Goal: Check status

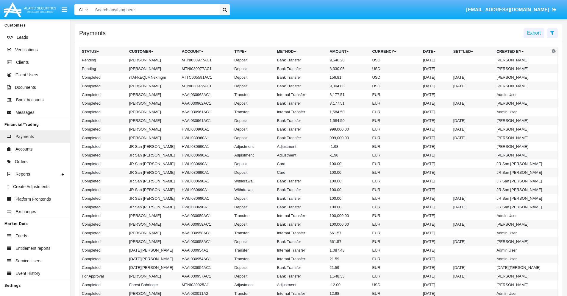
click at [552, 32] on icon at bounding box center [552, 32] width 4 height 5
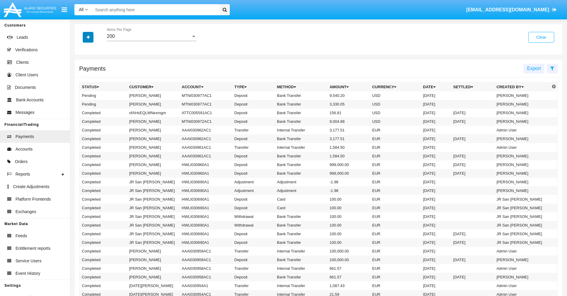
click at [88, 37] on icon "button" at bounding box center [88, 37] width 3 height 4
click at [93, 49] on span "Status" at bounding box center [93, 49] width 13 height 7
click at [82, 52] on input "Status" at bounding box center [82, 52] width 0 height 0
checkbox input "true"
click at [88, 37] on icon "button" at bounding box center [88, 37] width 3 height 4
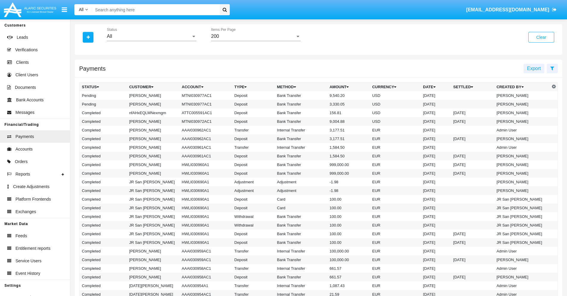
click at [151, 36] on div "All" at bounding box center [149, 36] width 84 height 5
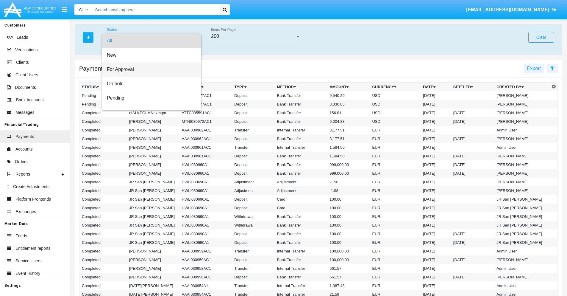
click at [149, 69] on span "For Approval" at bounding box center [152, 69] width 90 height 14
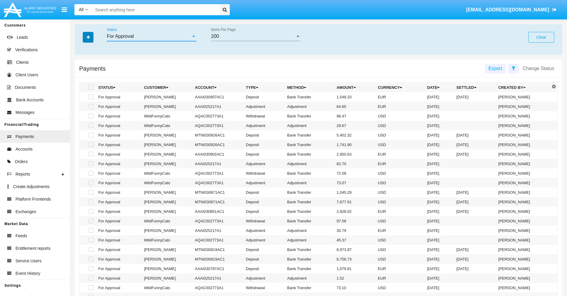
click at [88, 37] on icon "button" at bounding box center [88, 37] width 3 height 4
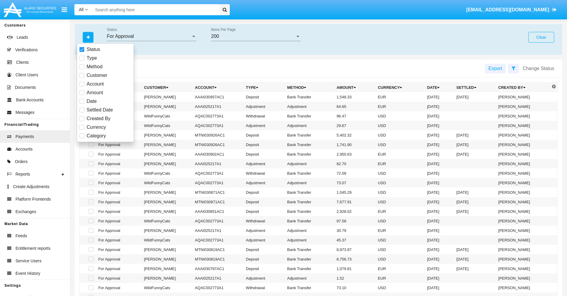
click at [96, 127] on span "Currency" at bounding box center [96, 127] width 19 height 7
click at [82, 129] on input "Currency" at bounding box center [82, 129] width 0 height 0
checkbox input "true"
click at [88, 37] on icon "button" at bounding box center [88, 37] width 3 height 4
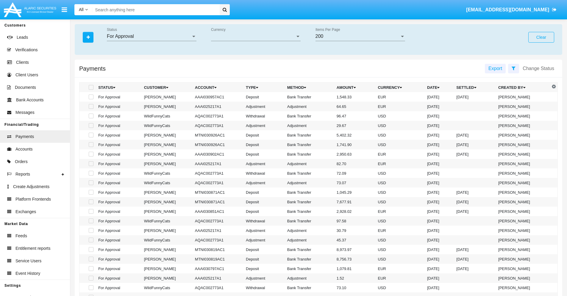
click at [256, 36] on span "Currency" at bounding box center [253, 36] width 84 height 5
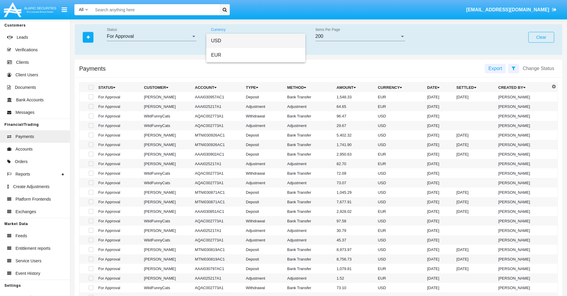
click at [256, 41] on span "USD" at bounding box center [256, 41] width 90 height 14
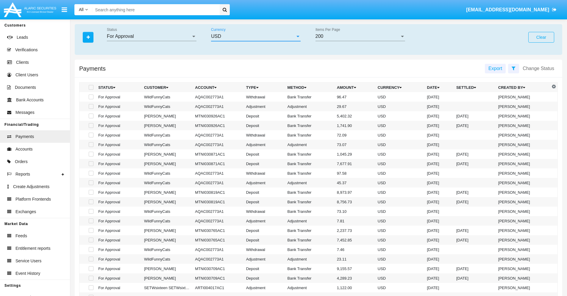
click at [90, 97] on span at bounding box center [91, 96] width 5 height 5
click at [91, 99] on input "checkbox" at bounding box center [91, 99] width 0 height 0
checkbox input "true"
